Goal: Entertainment & Leisure: Consume media (video, audio)

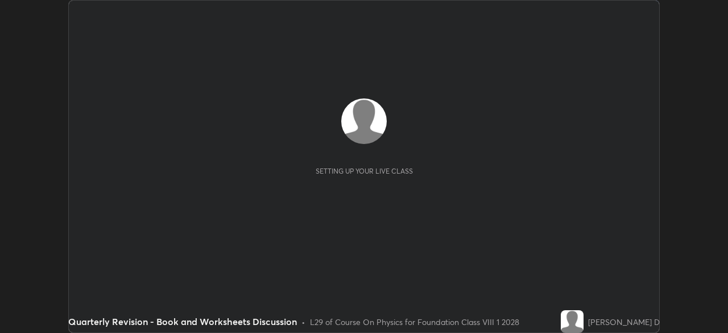
scroll to position [333, 727]
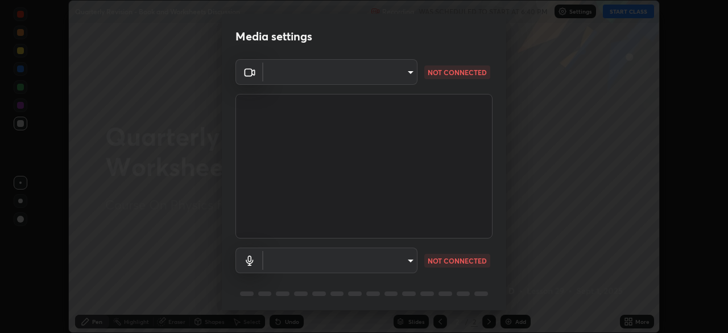
type input "1674d967bf5bfe0c65a51c96eaa310d8c5db01ba72f63f0a3a6b621615c927a6"
type input "communications"
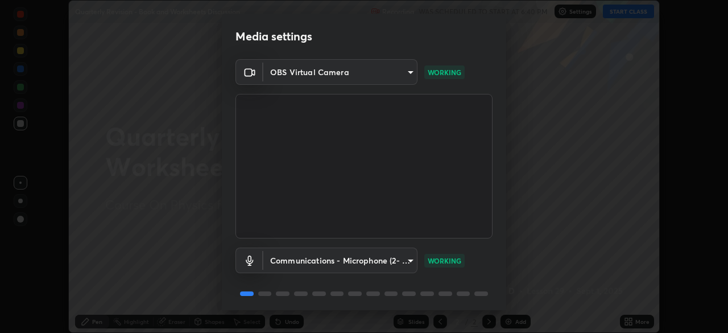
scroll to position [40, 0]
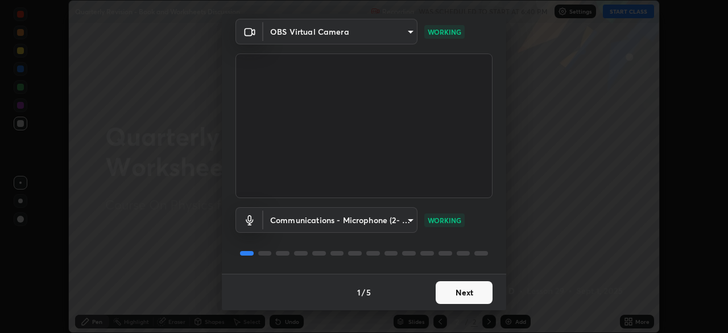
click at [460, 295] on button "Next" at bounding box center [464, 292] width 57 height 23
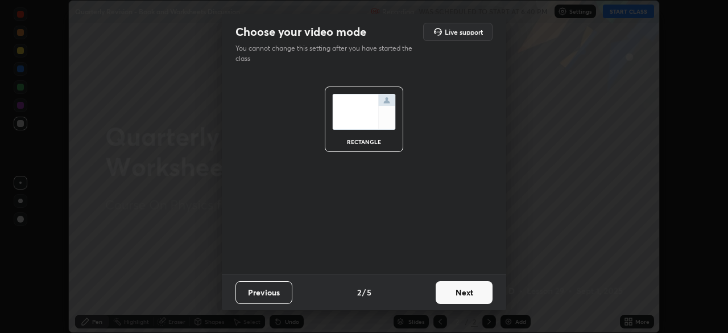
click at [467, 291] on button "Next" at bounding box center [464, 292] width 57 height 23
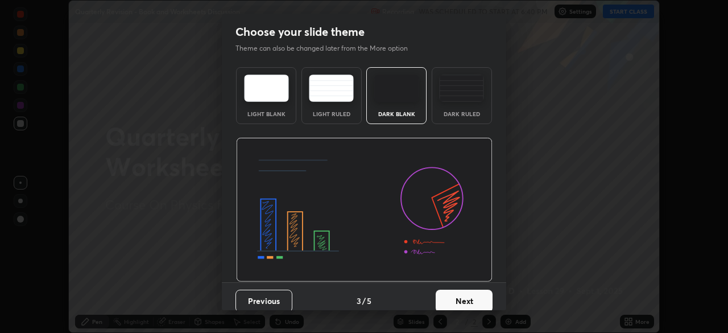
click at [466, 293] on button "Next" at bounding box center [464, 300] width 57 height 23
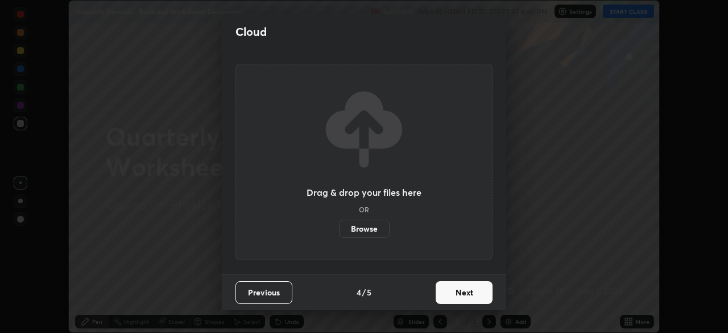
click at [467, 288] on button "Next" at bounding box center [464, 292] width 57 height 23
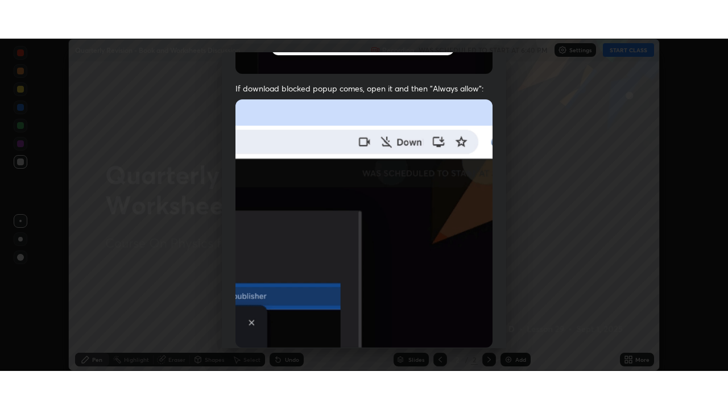
scroll to position [272, 0]
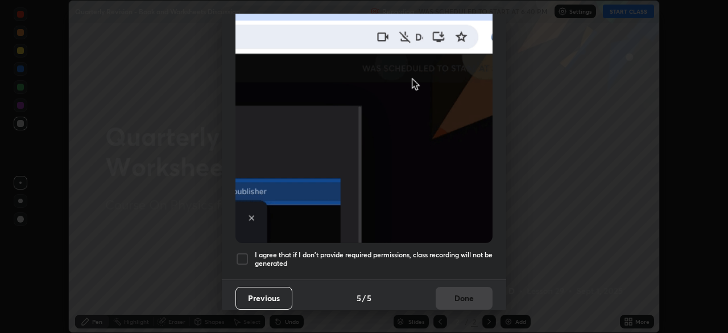
click at [243, 252] on div at bounding box center [242, 259] width 14 height 14
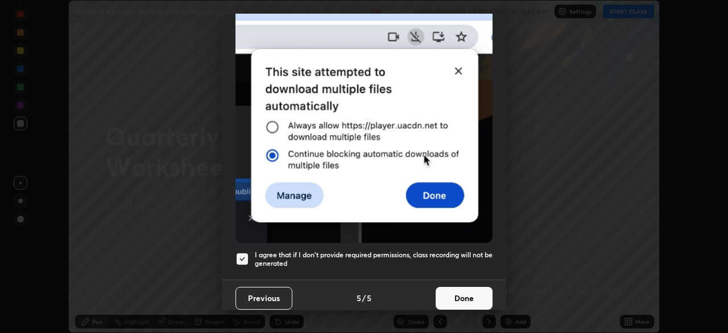
click at [461, 293] on button "Done" at bounding box center [464, 298] width 57 height 23
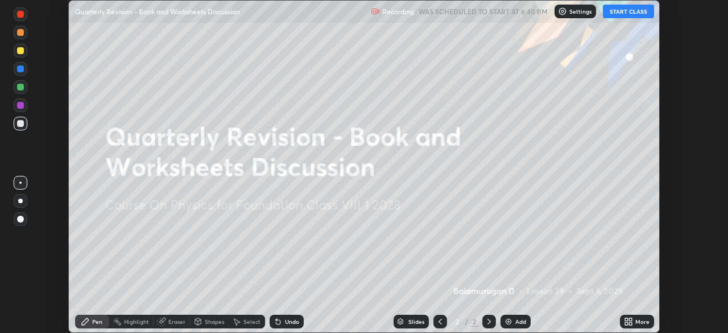
click at [639, 318] on div "More" at bounding box center [642, 321] width 14 height 6
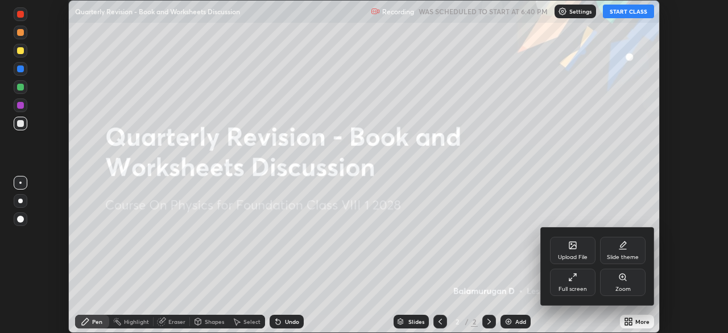
click at [583, 250] on div "Upload File" at bounding box center [572, 250] width 45 height 27
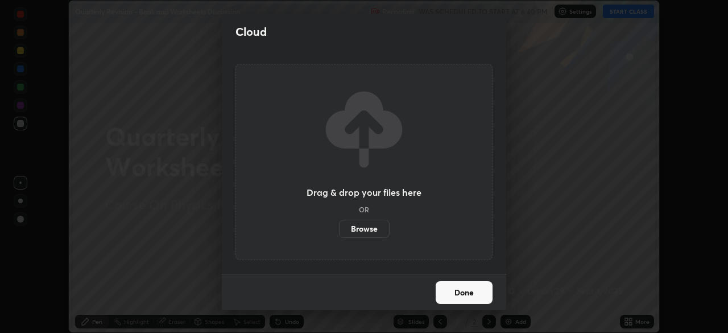
click at [628, 280] on div "Cloud Drag & drop your files here OR Browse Done" at bounding box center [364, 166] width 728 height 333
click at [372, 229] on label "Browse" at bounding box center [364, 229] width 51 height 18
click at [339, 229] on input "Browse" at bounding box center [339, 229] width 0 height 18
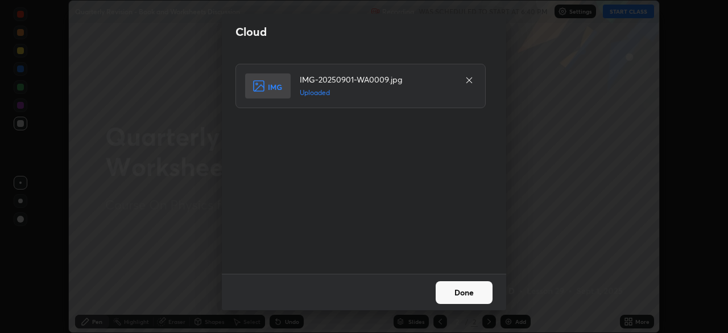
click at [473, 288] on button "Done" at bounding box center [464, 292] width 57 height 23
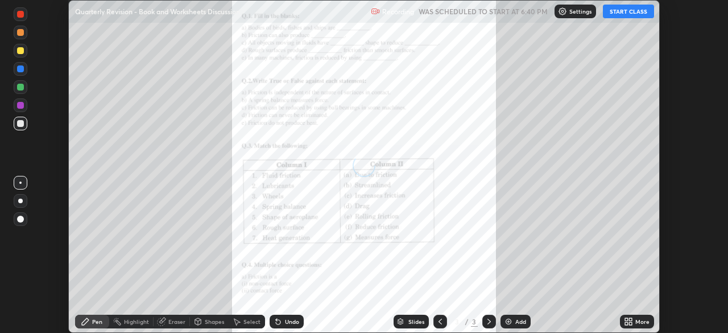
click at [639, 319] on div "More" at bounding box center [642, 321] width 14 height 6
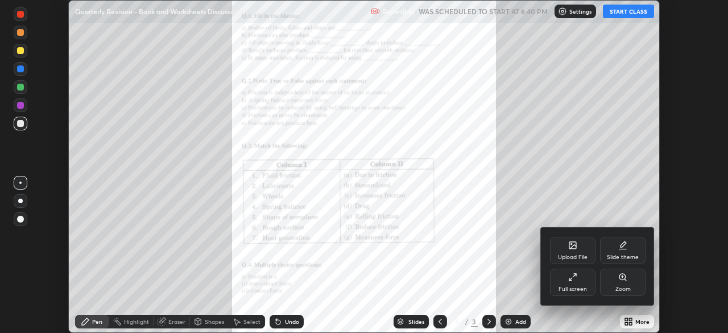
click at [576, 250] on div "Upload File" at bounding box center [572, 250] width 45 height 27
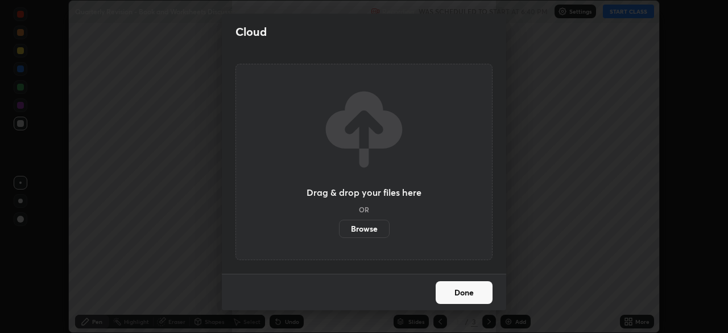
click at [376, 226] on label "Browse" at bounding box center [364, 229] width 51 height 18
click at [339, 226] on input "Browse" at bounding box center [339, 229] width 0 height 18
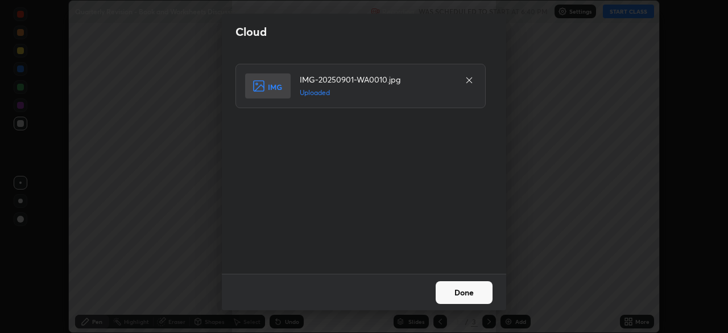
click at [471, 289] on button "Done" at bounding box center [464, 292] width 57 height 23
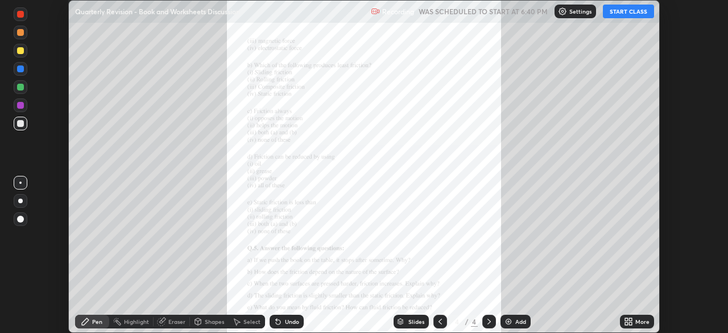
click at [637, 321] on div "More" at bounding box center [642, 321] width 14 height 6
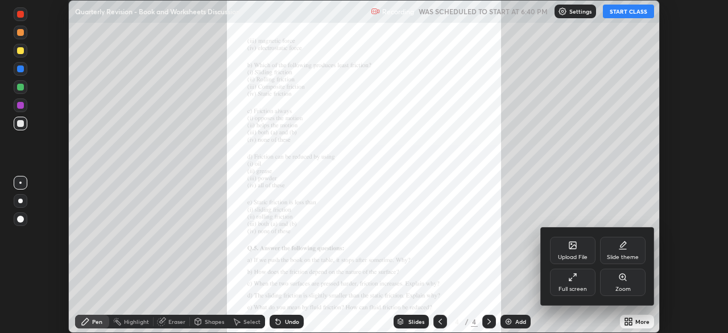
click at [574, 250] on div "Upload File" at bounding box center [572, 250] width 45 height 27
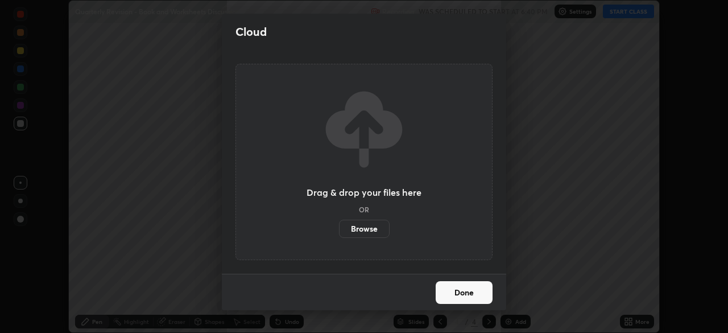
click at [376, 226] on label "Browse" at bounding box center [364, 229] width 51 height 18
click at [339, 226] on input "Browse" at bounding box center [339, 229] width 0 height 18
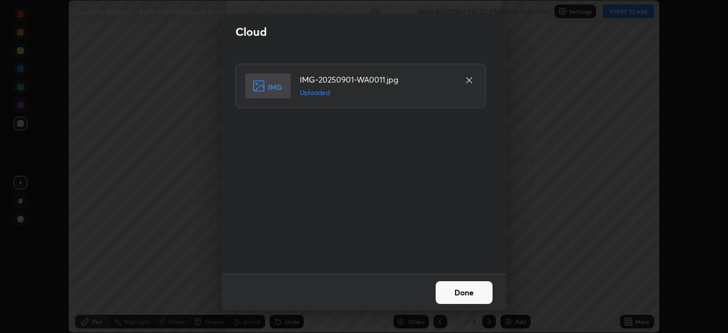
click at [468, 288] on button "Done" at bounding box center [464, 292] width 57 height 23
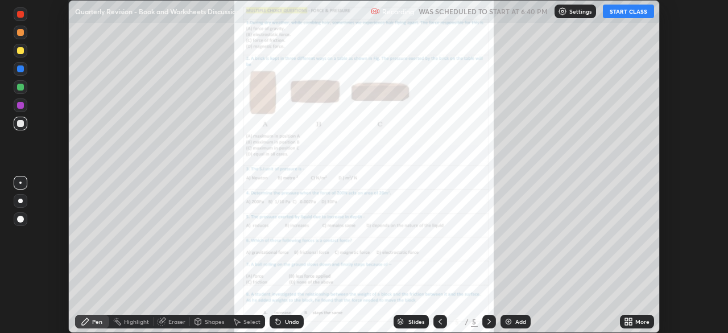
click at [642, 322] on div "More" at bounding box center [642, 321] width 14 height 6
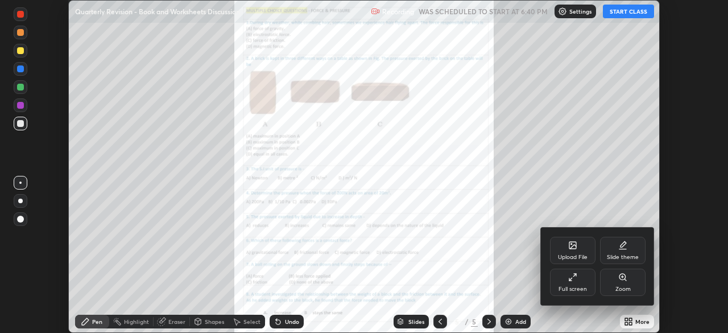
click at [579, 250] on div "Upload File" at bounding box center [572, 250] width 45 height 27
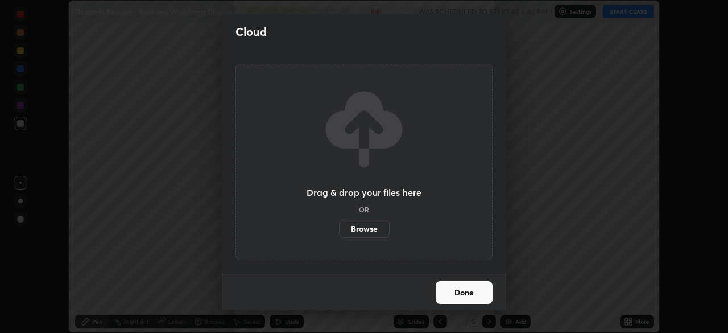
click at [378, 227] on label "Browse" at bounding box center [364, 229] width 51 height 18
click at [339, 227] on input "Browse" at bounding box center [339, 229] width 0 height 18
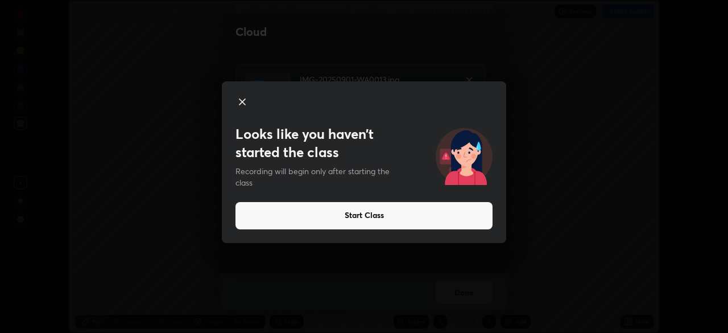
click at [244, 103] on icon at bounding box center [242, 102] width 6 height 6
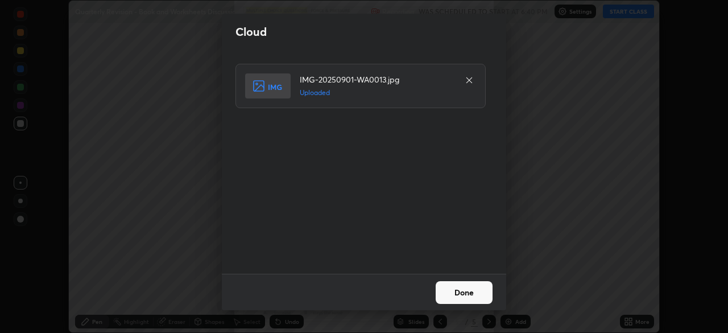
click at [471, 291] on button "Done" at bounding box center [464, 292] width 57 height 23
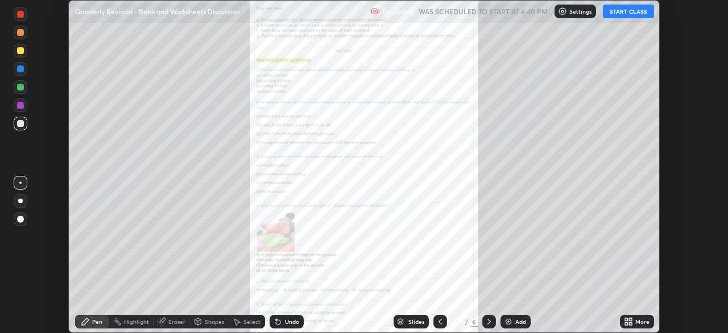
click at [644, 321] on div "More" at bounding box center [642, 321] width 14 height 6
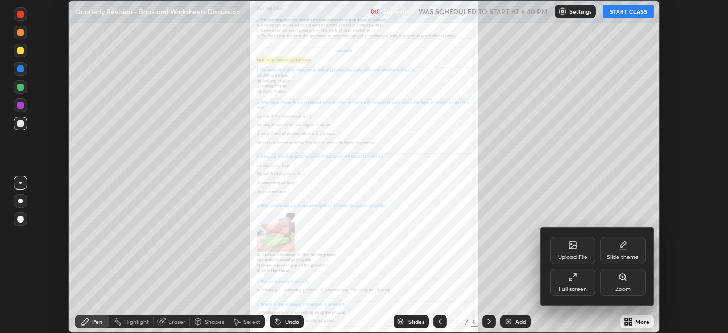
click at [579, 250] on div "Upload File" at bounding box center [572, 250] width 45 height 27
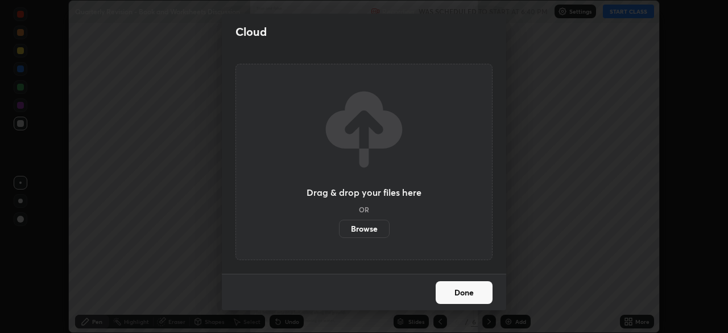
click at [372, 231] on label "Browse" at bounding box center [364, 229] width 51 height 18
click at [339, 231] on input "Browse" at bounding box center [339, 229] width 0 height 18
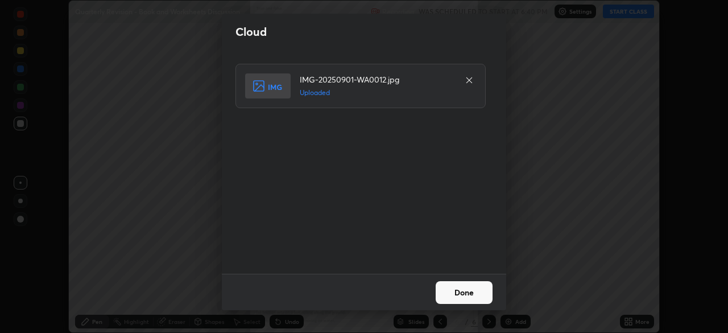
click at [467, 288] on button "Done" at bounding box center [464, 292] width 57 height 23
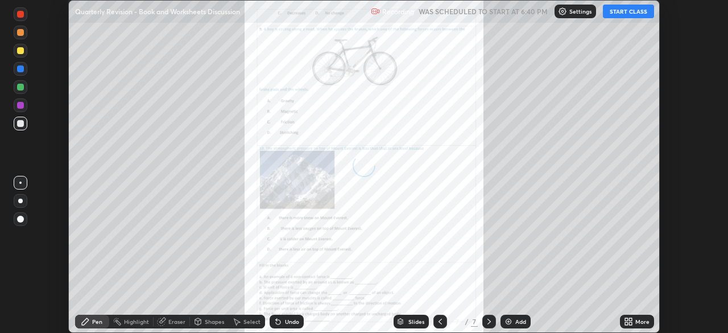
click at [646, 324] on div "More" at bounding box center [642, 321] width 14 height 6
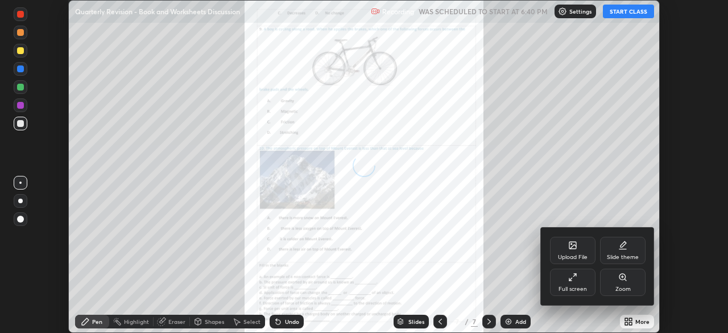
click at [573, 247] on icon at bounding box center [573, 247] width 6 height 4
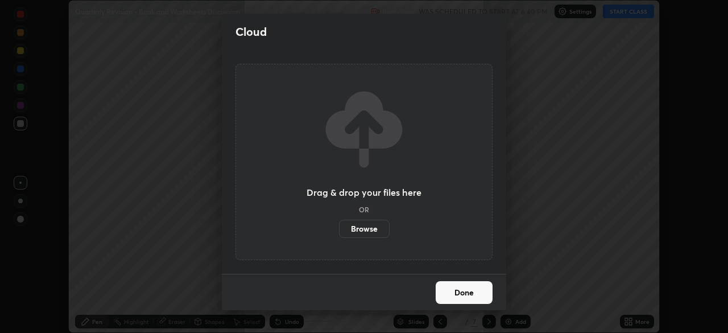
click at [375, 229] on label "Browse" at bounding box center [364, 229] width 51 height 18
click at [339, 229] on input "Browse" at bounding box center [339, 229] width 0 height 18
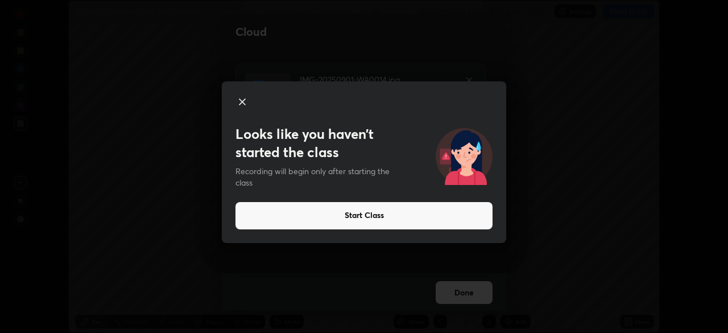
click at [246, 103] on icon at bounding box center [242, 102] width 14 height 14
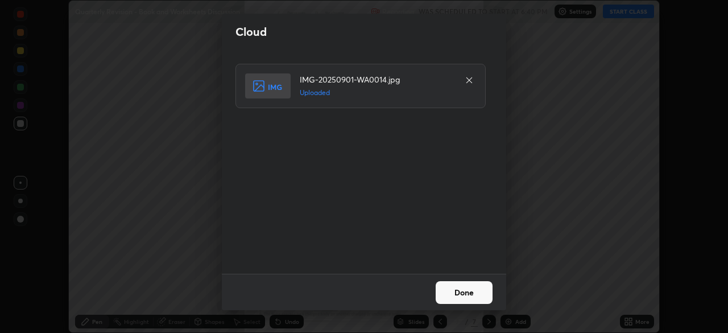
click at [474, 291] on button "Done" at bounding box center [464, 292] width 57 height 23
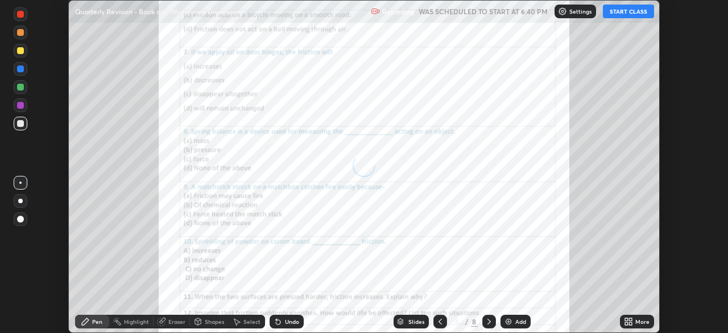
click at [444, 318] on div at bounding box center [440, 321] width 14 height 14
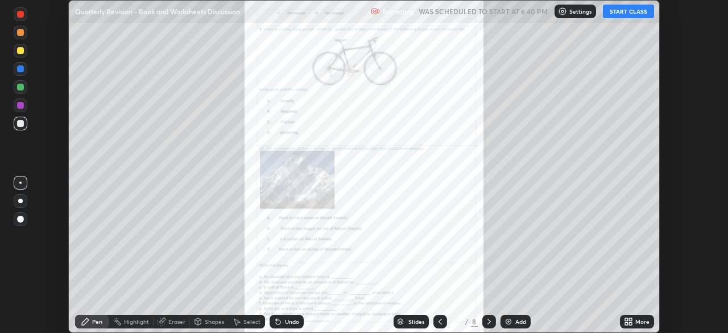
click at [439, 321] on icon at bounding box center [440, 321] width 9 height 9
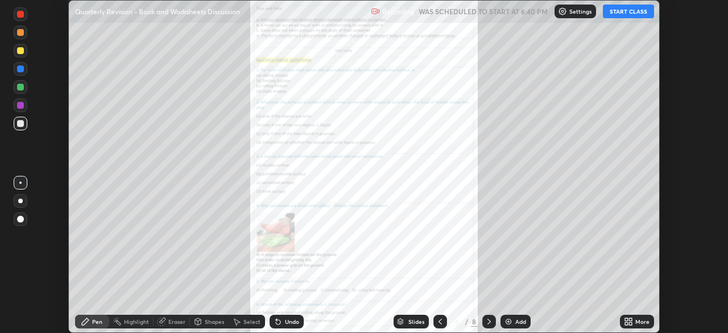
click at [439, 321] on icon at bounding box center [440, 321] width 9 height 9
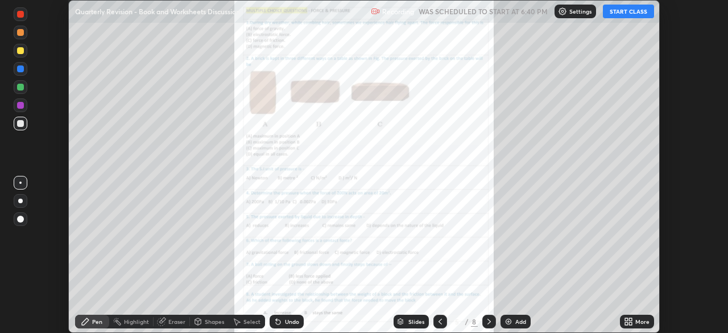
click at [441, 325] on icon at bounding box center [440, 321] width 9 height 9
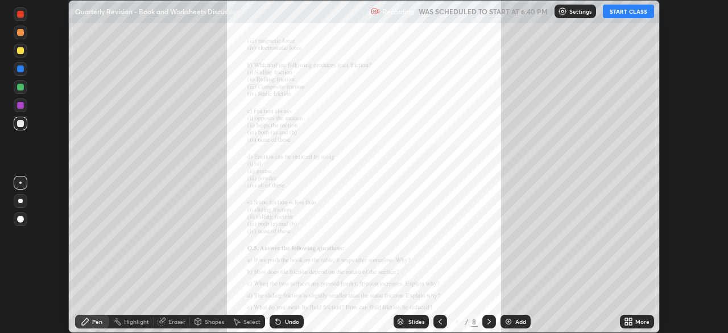
click at [488, 319] on icon at bounding box center [489, 321] width 9 height 9
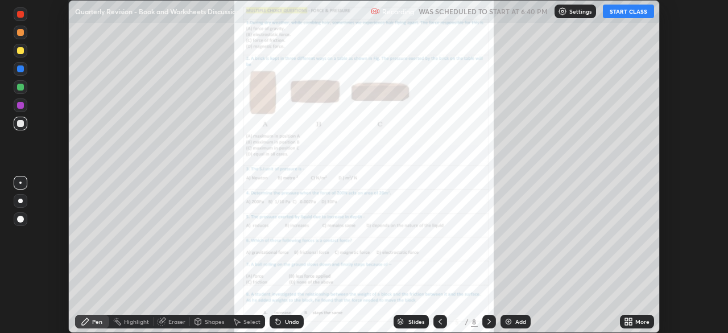
click at [631, 10] on button "START CLASS" at bounding box center [628, 12] width 51 height 14
click at [644, 321] on div "More" at bounding box center [642, 321] width 14 height 6
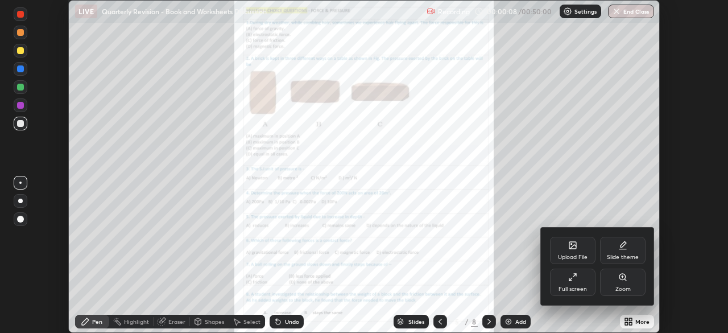
click at [578, 286] on div "Full screen" at bounding box center [572, 289] width 28 height 6
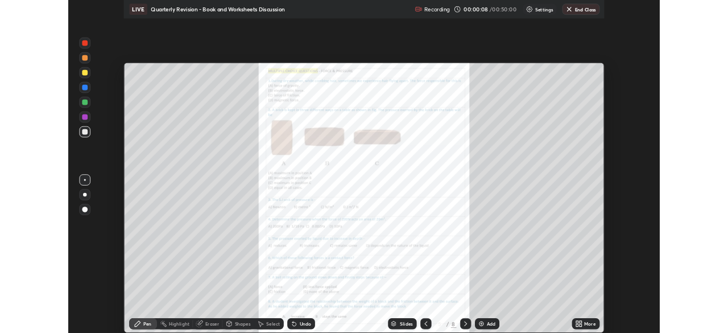
scroll to position [409, 728]
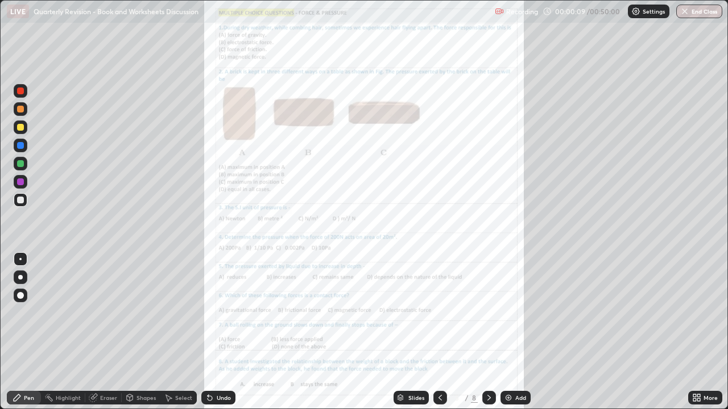
click at [712, 332] on div "More" at bounding box center [710, 398] width 14 height 6
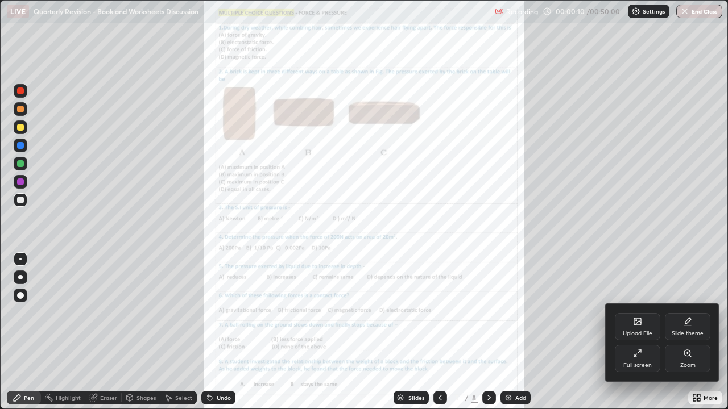
click at [687, 332] on icon at bounding box center [687, 353] width 2 height 0
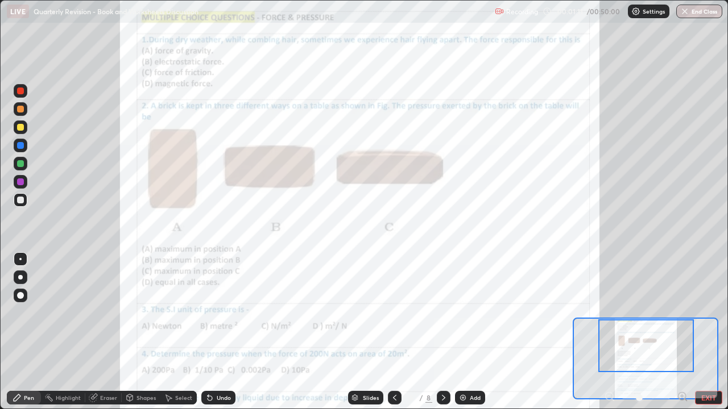
click at [682, 332] on icon at bounding box center [682, 396] width 0 height 3
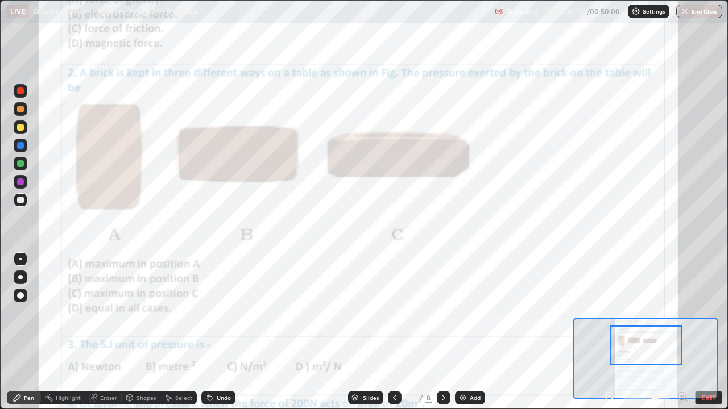
click at [685, 332] on icon at bounding box center [686, 400] width 2 height 2
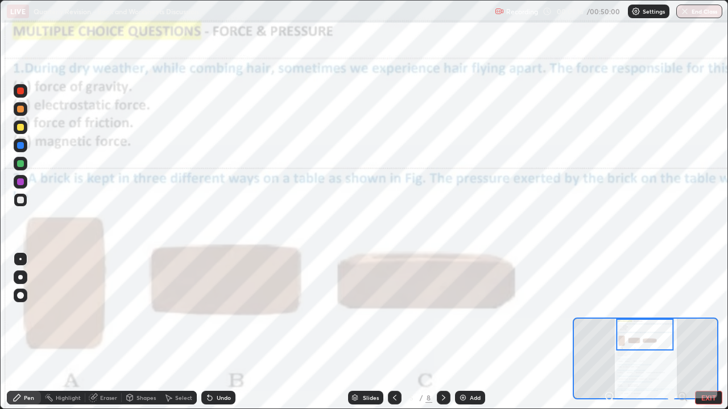
click at [609, 332] on icon at bounding box center [609, 396] width 3 height 0
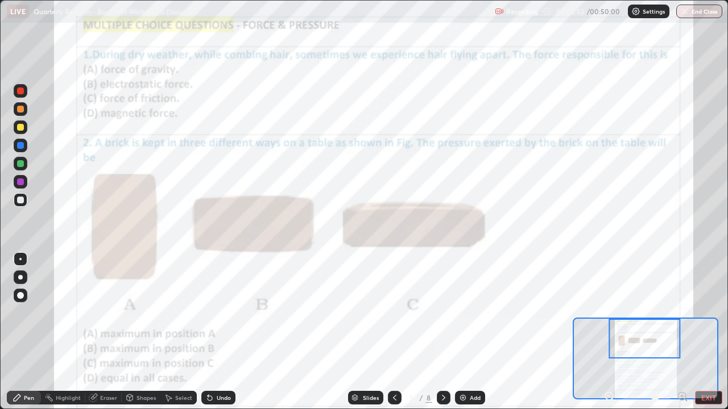
click at [23, 143] on div at bounding box center [20, 145] width 7 height 7
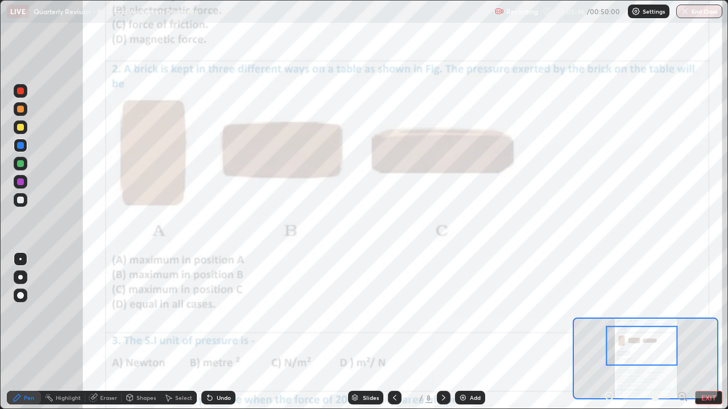
click at [20, 162] on div at bounding box center [20, 163] width 7 height 7
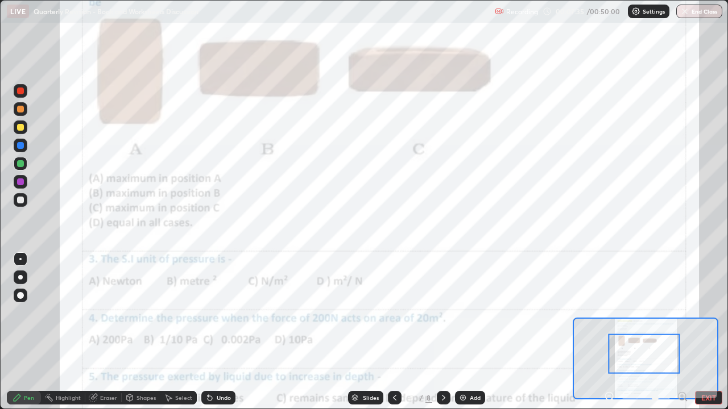
click at [19, 162] on div at bounding box center [20, 163] width 7 height 7
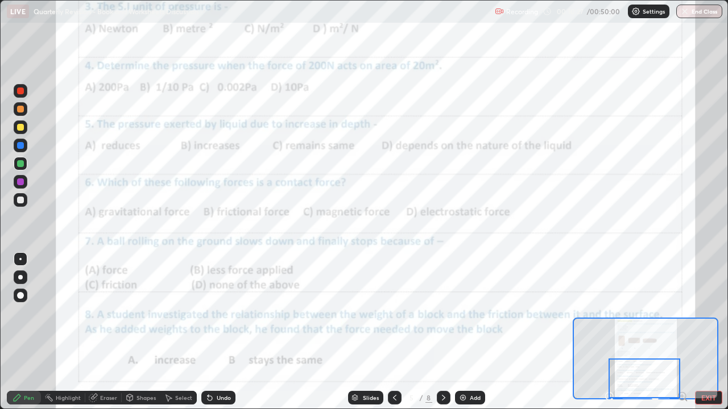
click at [222, 332] on div "Undo" at bounding box center [224, 398] width 14 height 6
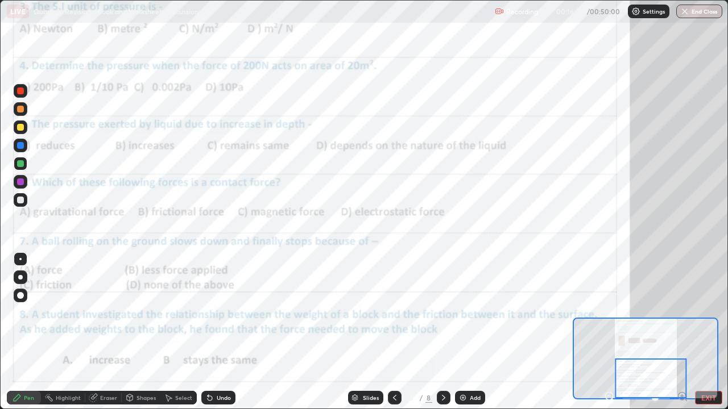
click at [442, 332] on icon at bounding box center [443, 398] width 9 height 9
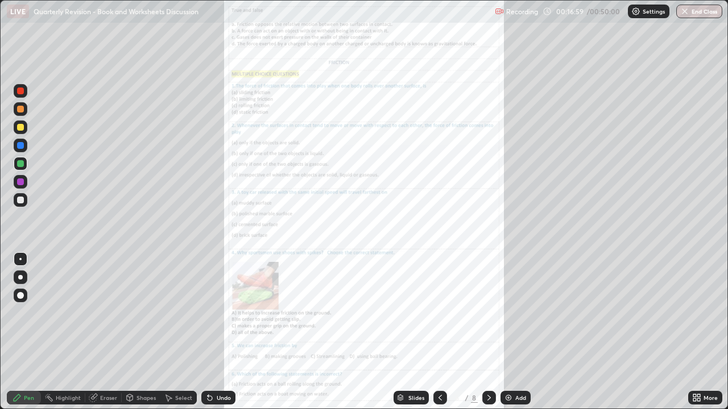
click at [439, 332] on icon at bounding box center [440, 398] width 9 height 9
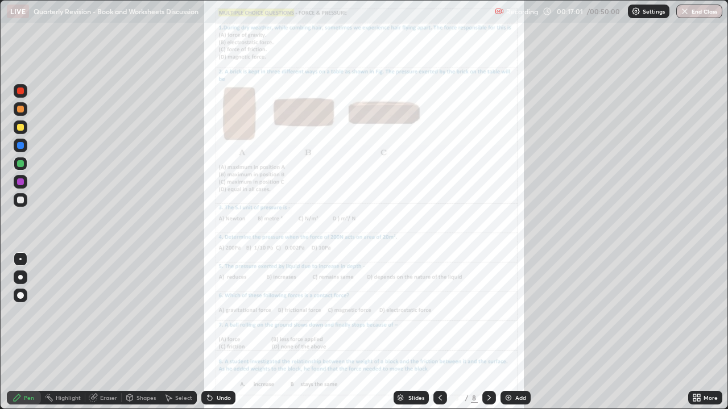
click at [488, 332] on icon at bounding box center [489, 398] width 9 height 9
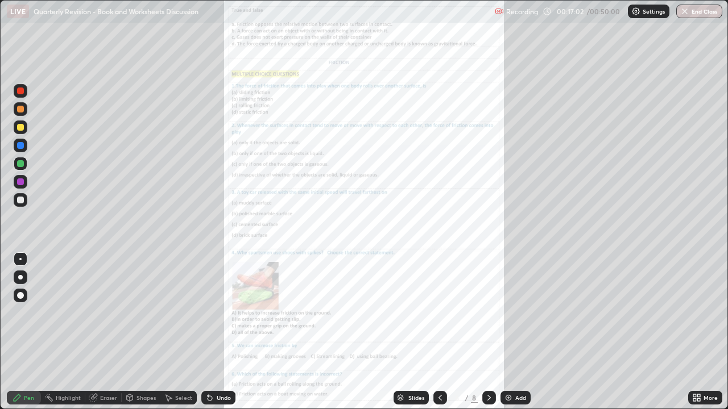
click at [706, 332] on div "More" at bounding box center [710, 398] width 14 height 6
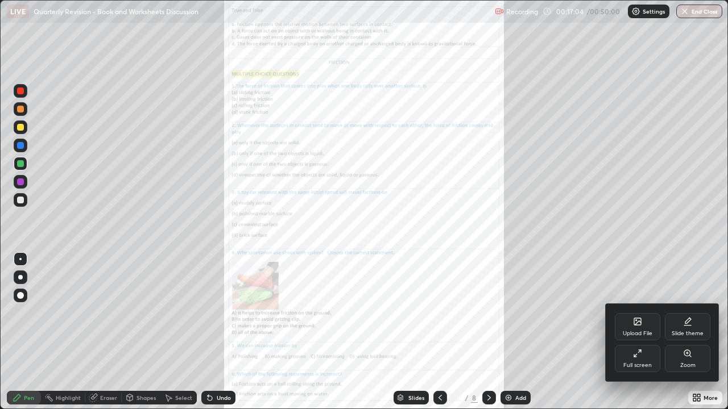
click at [640, 332] on icon at bounding box center [637, 353] width 9 height 9
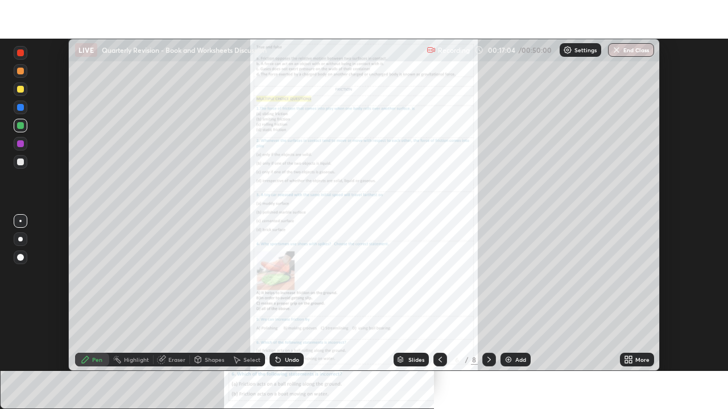
scroll to position [56535, 56140]
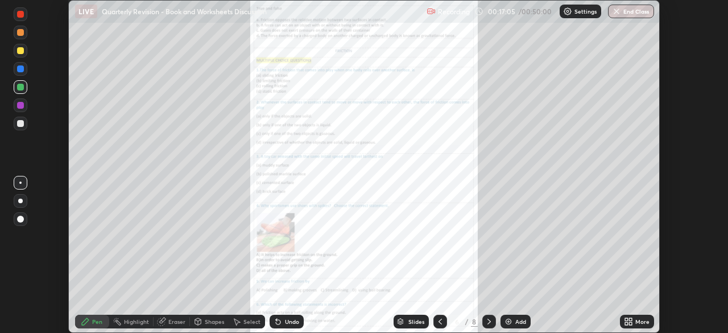
click at [640, 314] on div "More" at bounding box center [637, 321] width 34 height 14
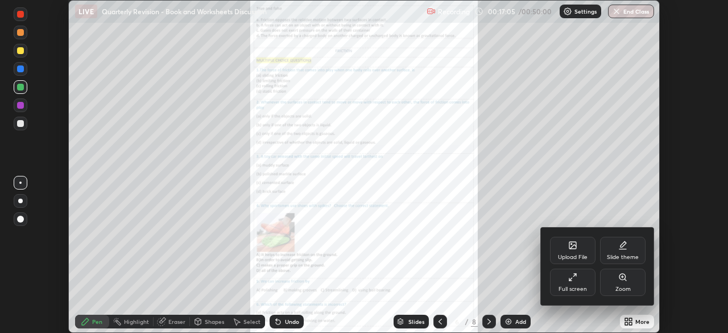
click at [580, 278] on div "Full screen" at bounding box center [572, 281] width 45 height 27
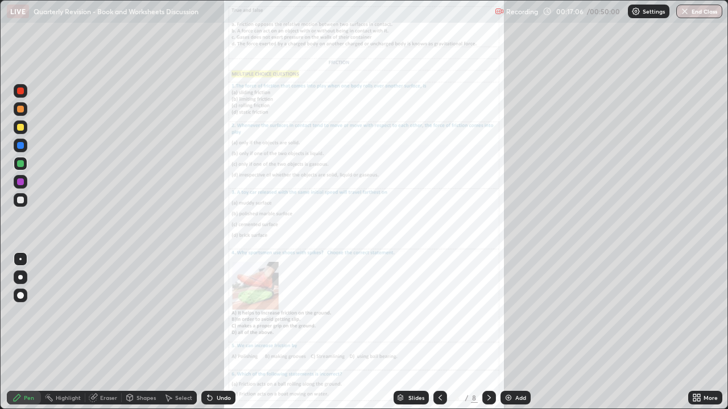
scroll to position [409, 728]
click at [706, 332] on div "More" at bounding box center [710, 398] width 14 height 6
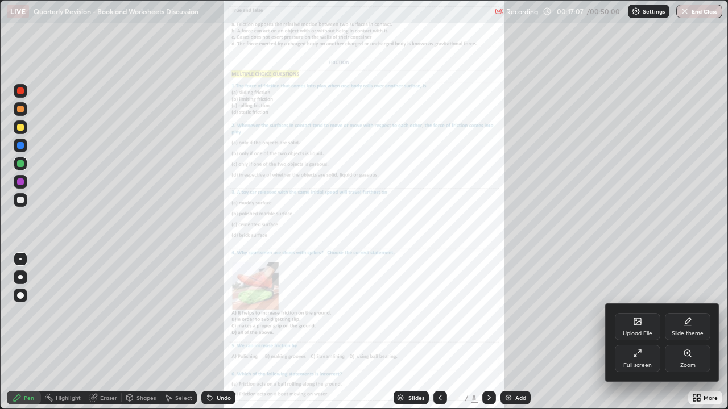
click at [687, 332] on icon at bounding box center [687, 353] width 6 height 6
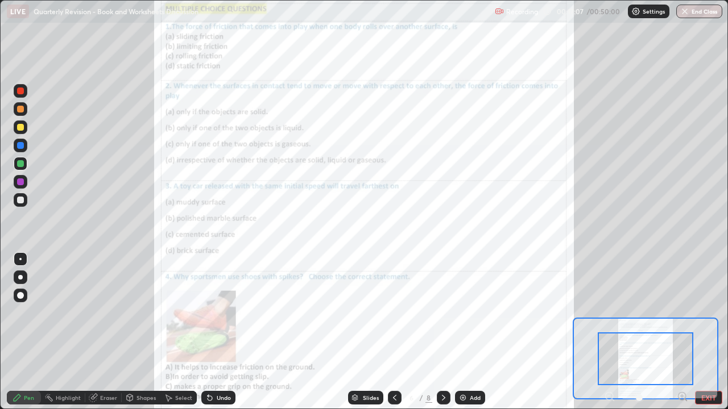
click at [692, 332] on div at bounding box center [646, 359] width 96 height 53
click at [682, 332] on icon at bounding box center [682, 396] width 3 height 0
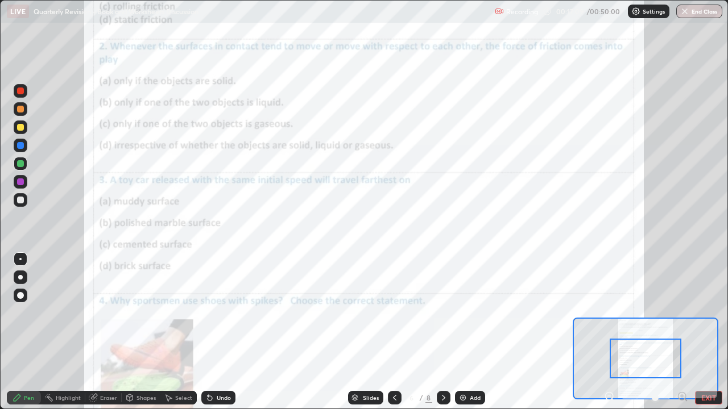
click at [682, 332] on icon at bounding box center [682, 396] width 3 height 0
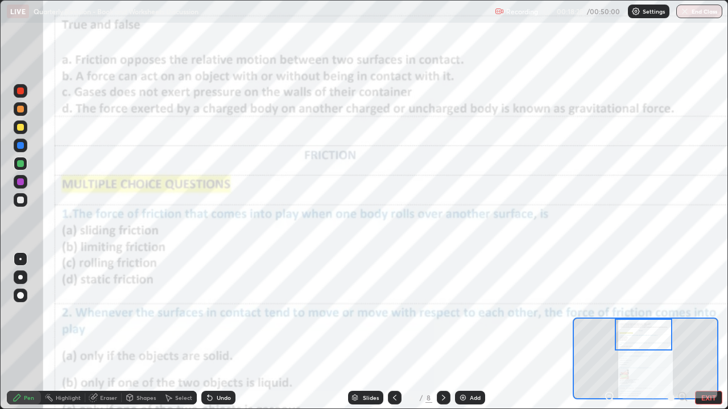
click at [19, 109] on div at bounding box center [20, 109] width 7 height 7
click at [217, 332] on div "Undo" at bounding box center [224, 398] width 14 height 6
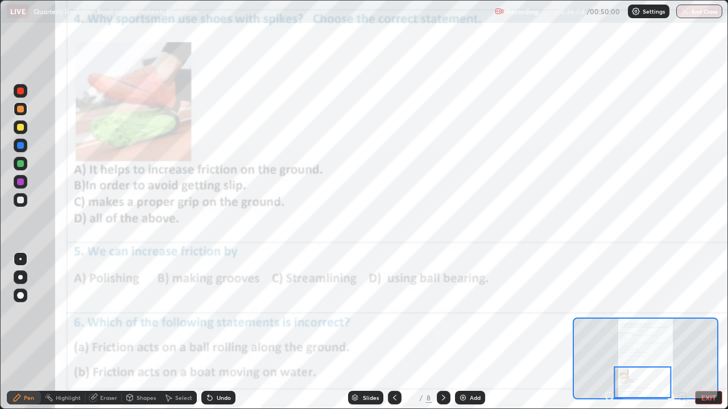
click at [442, 332] on icon at bounding box center [443, 398] width 9 height 9
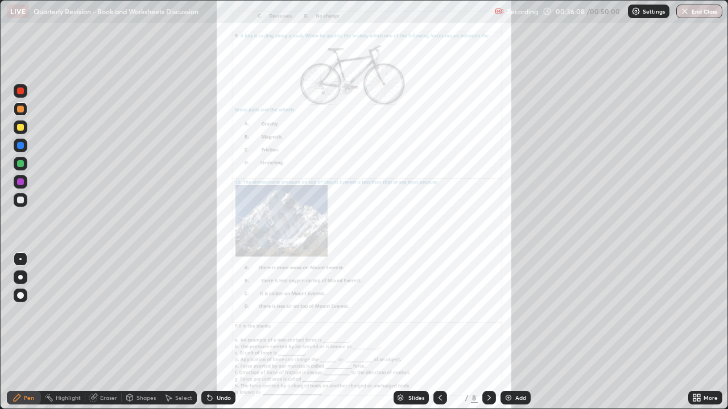
click at [439, 332] on icon at bounding box center [440, 398] width 9 height 9
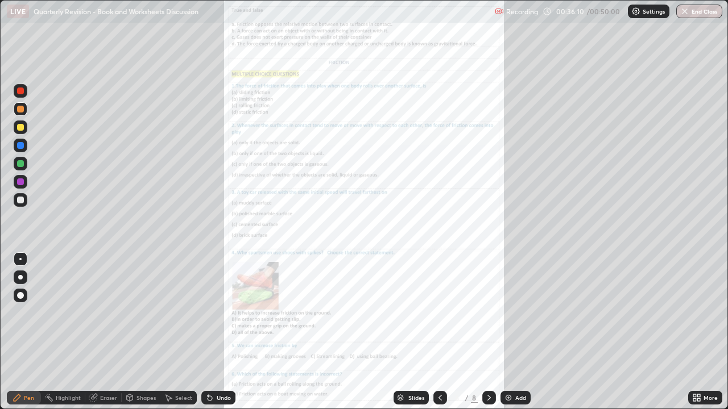
click at [488, 332] on icon at bounding box center [489, 398] width 9 height 9
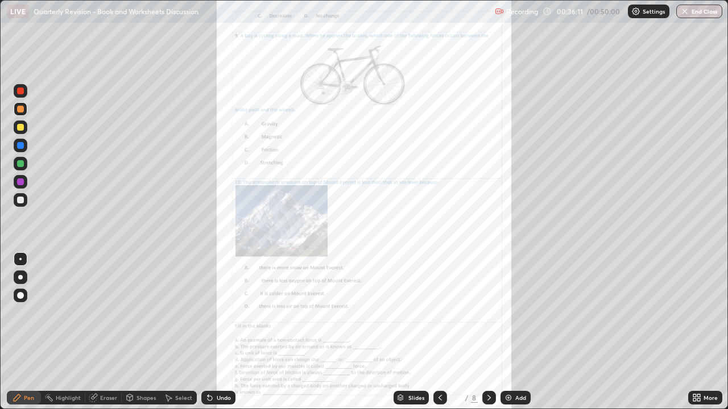
click at [482, 332] on div at bounding box center [489, 398] width 14 height 14
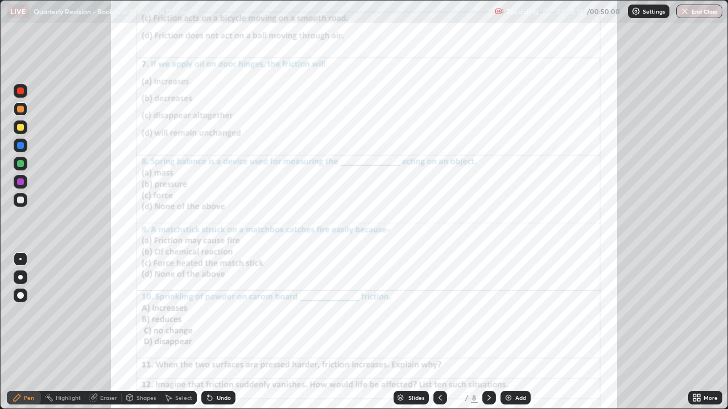
click at [439, 332] on icon at bounding box center [440, 398] width 9 height 9
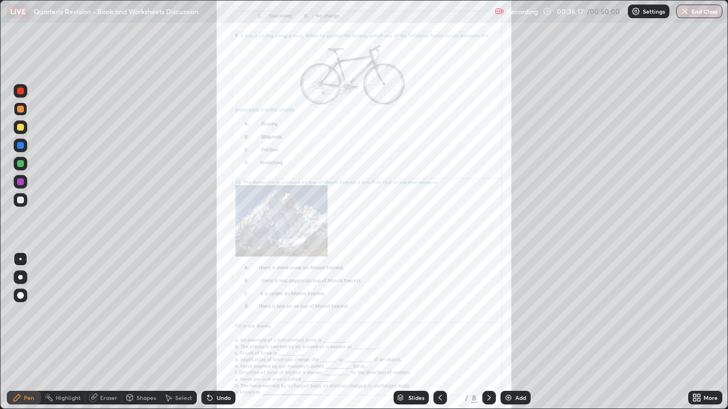
click at [438, 332] on icon at bounding box center [440, 398] width 9 height 9
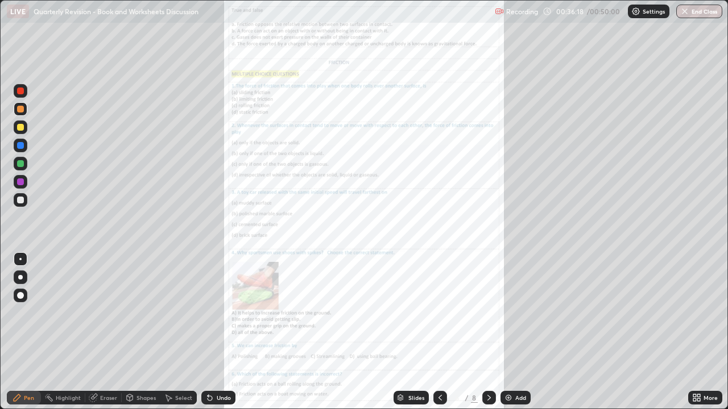
click at [698, 332] on icon at bounding box center [698, 400] width 3 height 3
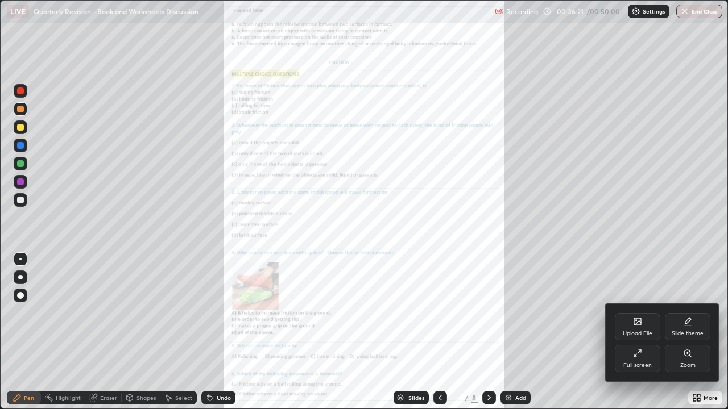
click at [487, 332] on div at bounding box center [364, 204] width 728 height 409
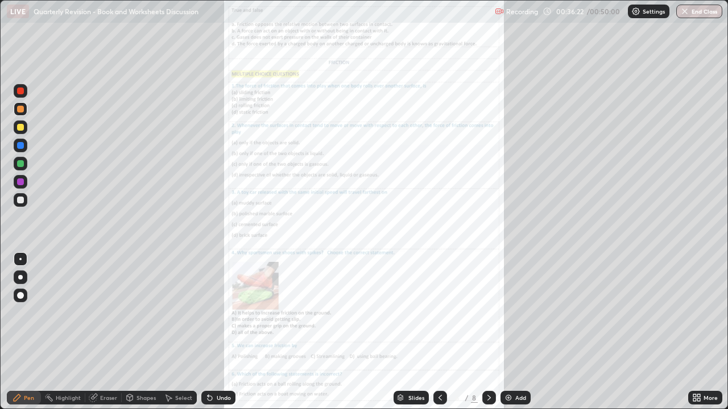
click at [483, 332] on div at bounding box center [489, 398] width 14 height 14
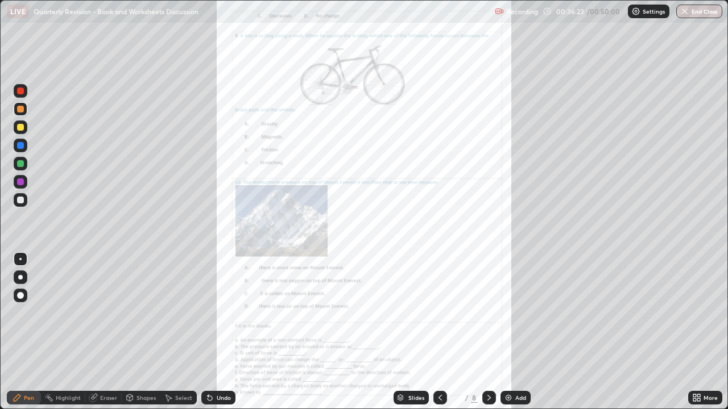
click at [473, 332] on div "8" at bounding box center [474, 398] width 7 height 10
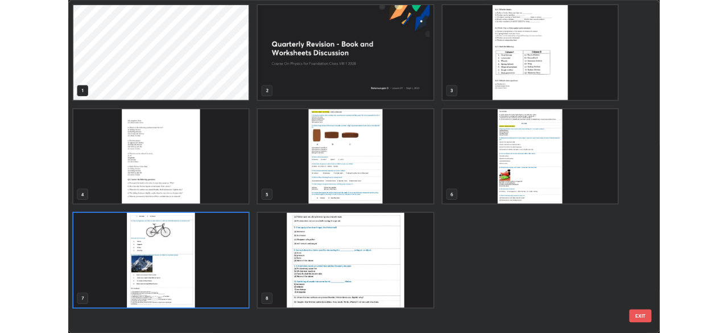
scroll to position [405, 721]
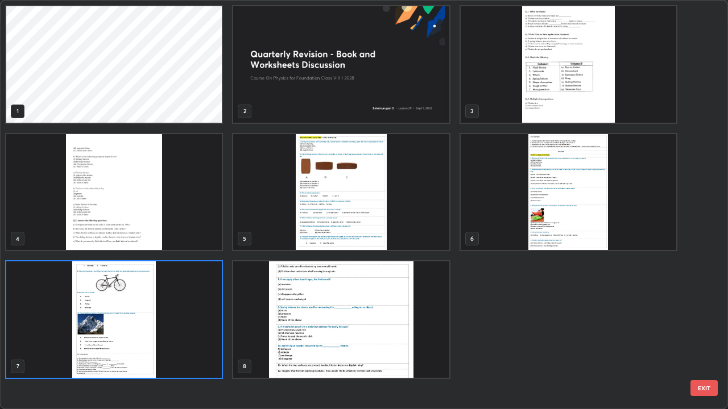
click at [345, 303] on img "grid" at bounding box center [341, 320] width 216 height 117
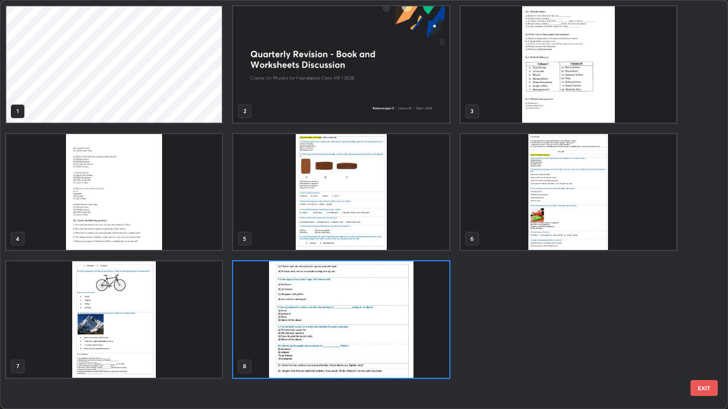
click at [418, 318] on img "grid" at bounding box center [341, 320] width 216 height 117
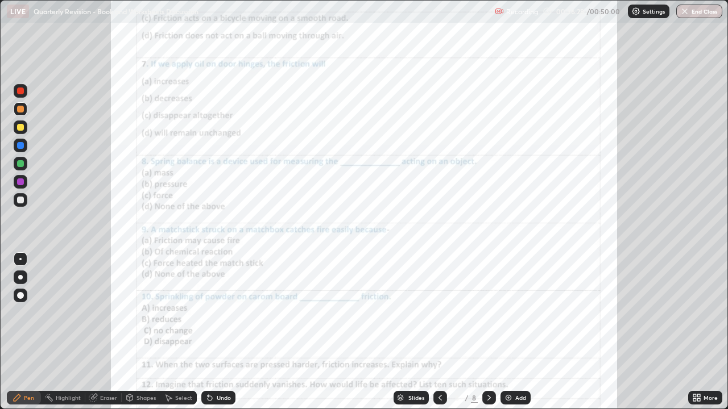
click at [420, 316] on img "grid" at bounding box center [341, 320] width 216 height 117
click at [440, 332] on icon at bounding box center [440, 398] width 9 height 9
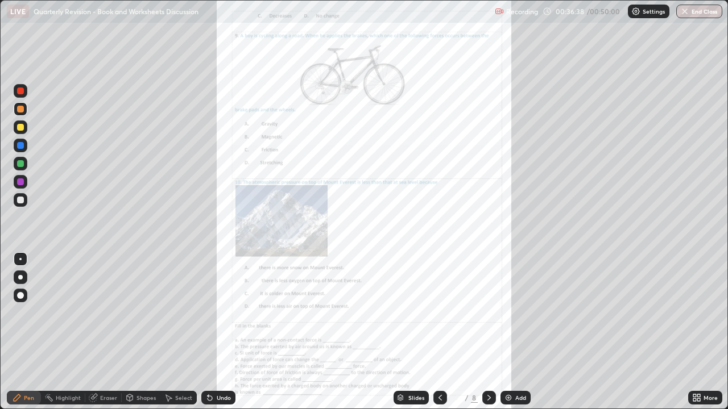
click at [440, 332] on icon at bounding box center [440, 398] width 9 height 9
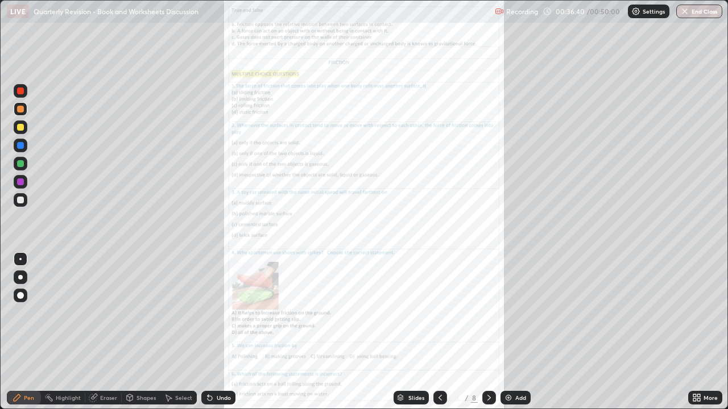
click at [711, 332] on div "More" at bounding box center [710, 398] width 14 height 6
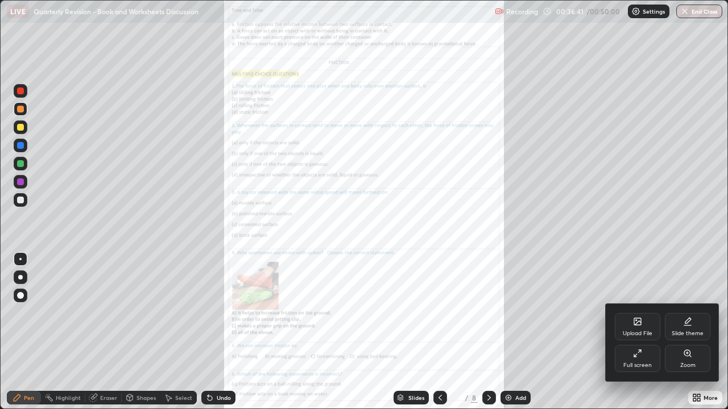
click at [641, 332] on icon at bounding box center [637, 353] width 9 height 9
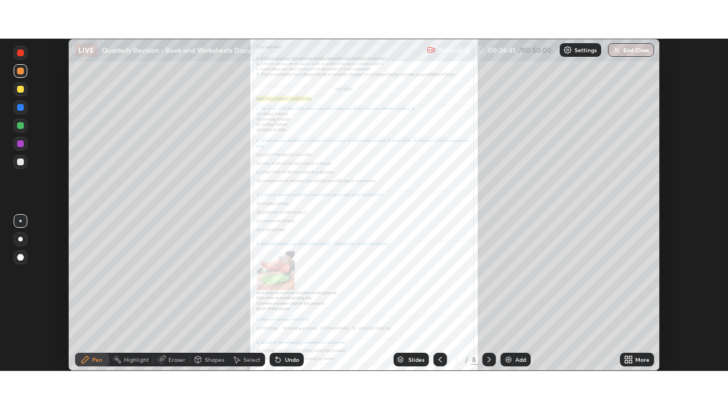
scroll to position [56535, 56140]
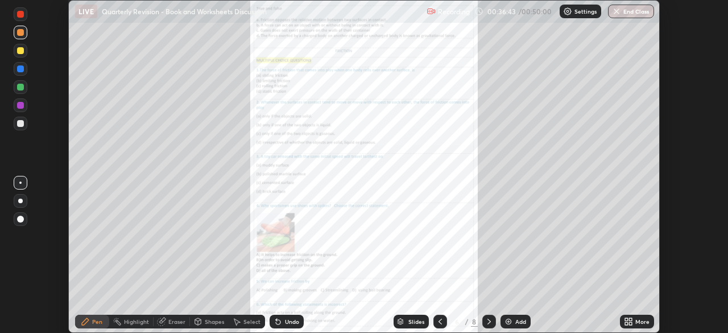
click at [642, 324] on div "More" at bounding box center [642, 321] width 14 height 6
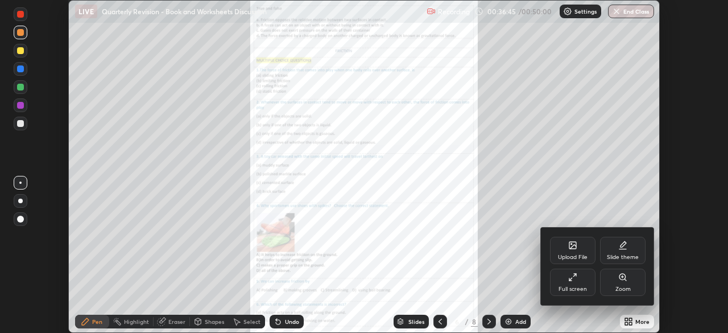
click at [576, 280] on icon at bounding box center [572, 276] width 9 height 9
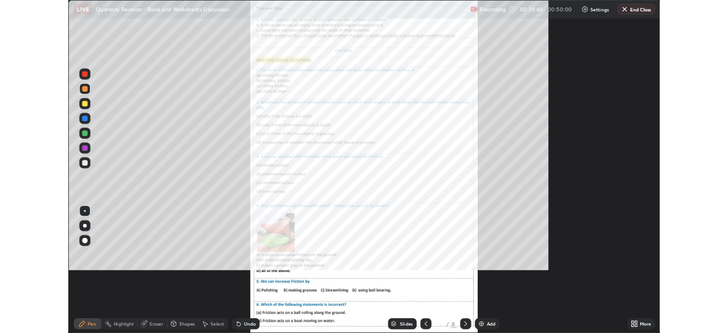
scroll to position [409, 728]
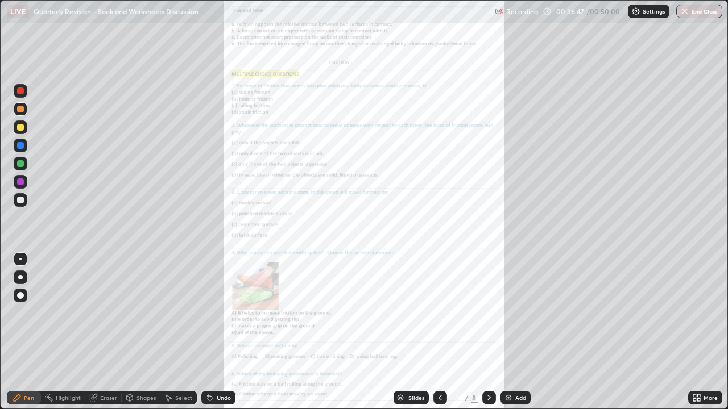
click at [703, 332] on div "More" at bounding box center [705, 398] width 34 height 14
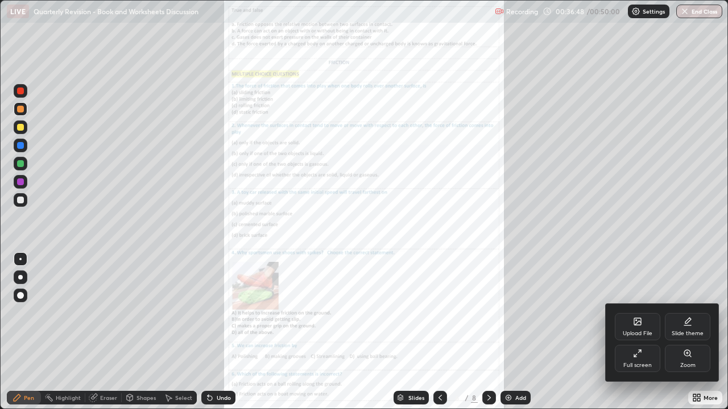
click at [689, 332] on div "Zoom" at bounding box center [687, 358] width 45 height 27
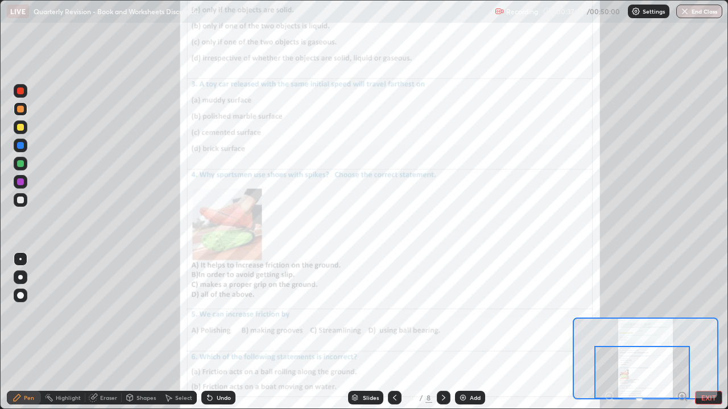
click at [649, 332] on div at bounding box center [642, 372] width 96 height 53
click at [682, 332] on div at bounding box center [642, 372] width 96 height 53
click at [684, 332] on div at bounding box center [642, 372] width 96 height 53
click at [683, 332] on div at bounding box center [642, 372] width 96 height 53
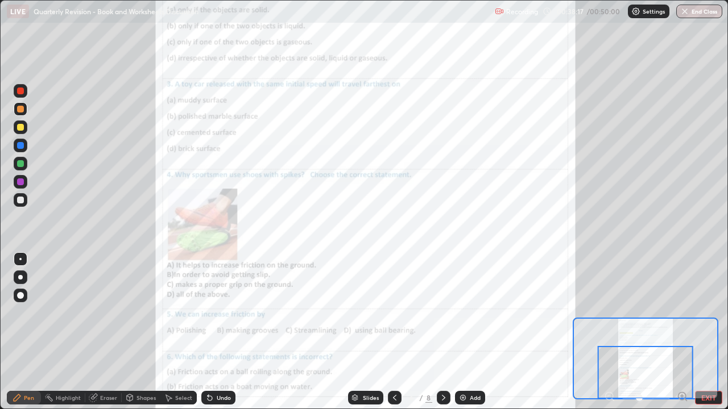
click at [681, 332] on div at bounding box center [646, 372] width 96 height 53
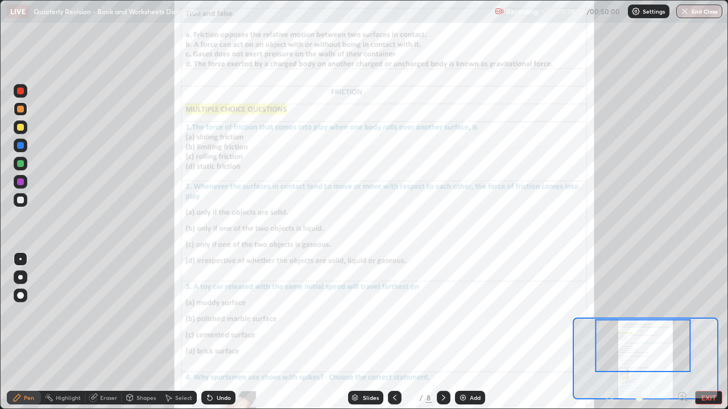
click at [682, 332] on icon at bounding box center [682, 396] width 3 height 0
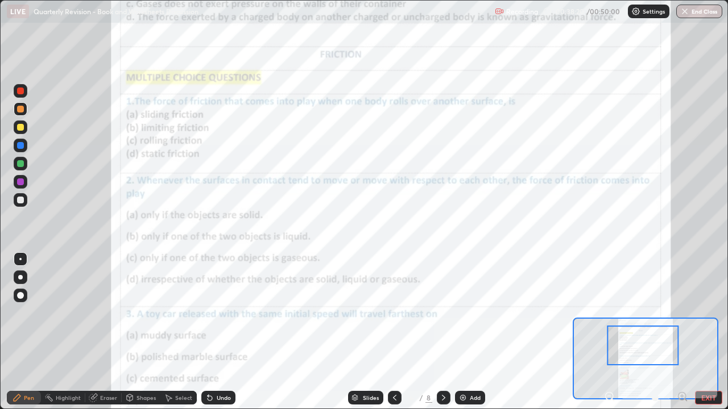
click at [682, 332] on icon at bounding box center [682, 396] width 3 height 0
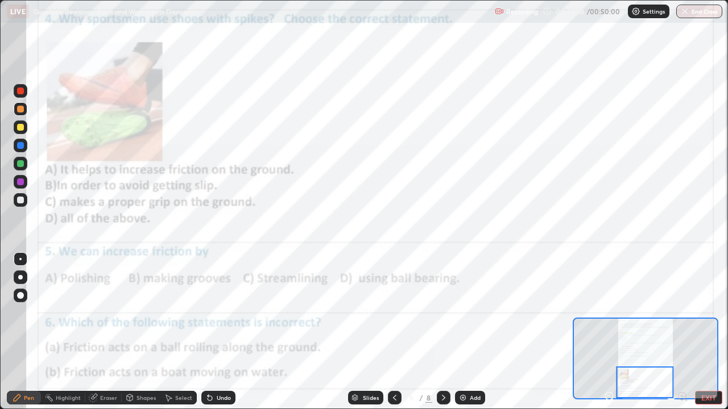
click at [443, 332] on icon at bounding box center [443, 398] width 9 height 9
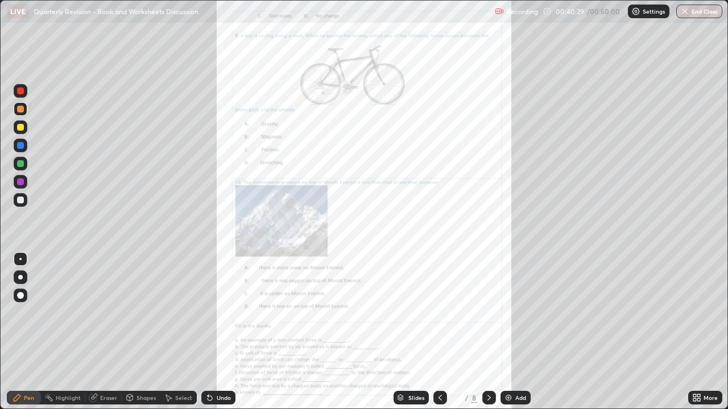
click at [488, 332] on div at bounding box center [489, 398] width 14 height 14
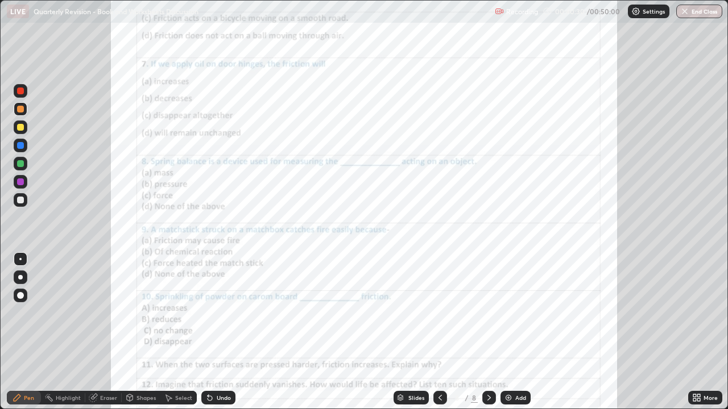
click at [706, 332] on div "More" at bounding box center [710, 398] width 14 height 6
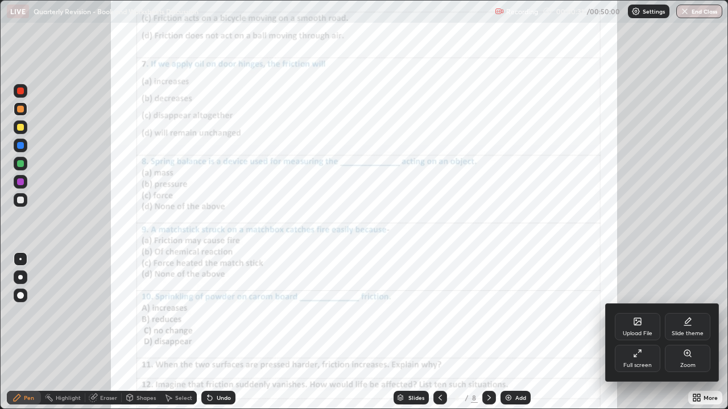
click at [692, 332] on icon at bounding box center [687, 353] width 9 height 9
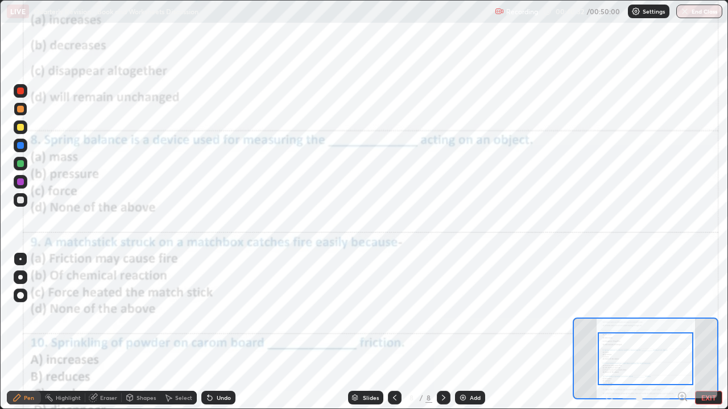
click at [682, 332] on icon at bounding box center [682, 396] width 11 height 11
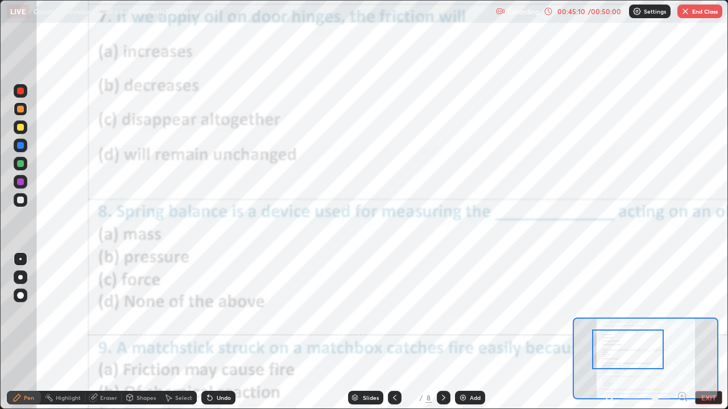
click at [609, 332] on icon at bounding box center [609, 396] width 3 height 0
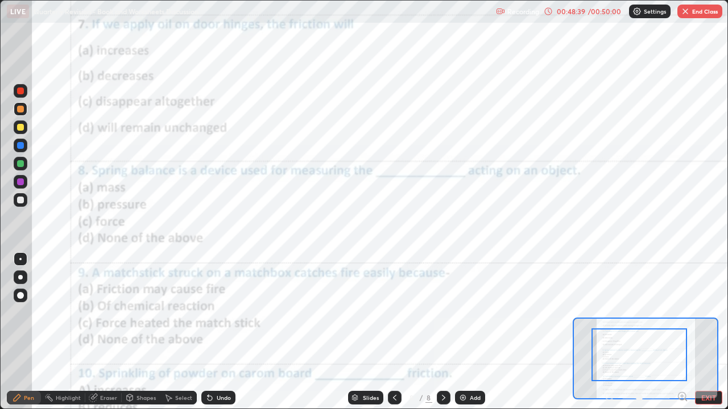
click at [705, 10] on button "End Class" at bounding box center [699, 12] width 45 height 14
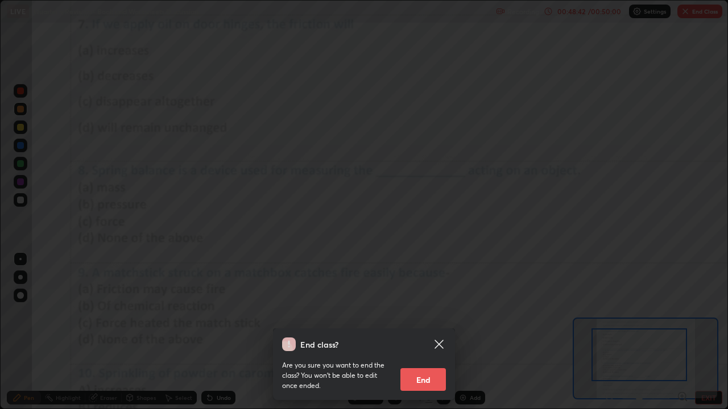
click at [423, 332] on button "End" at bounding box center [422, 380] width 45 height 23
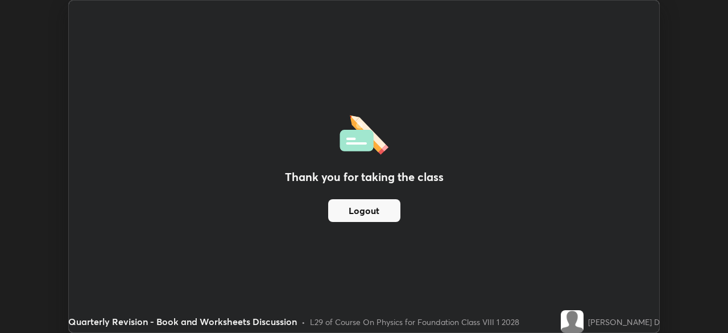
scroll to position [56535, 56140]
